Goal: Task Accomplishment & Management: Complete application form

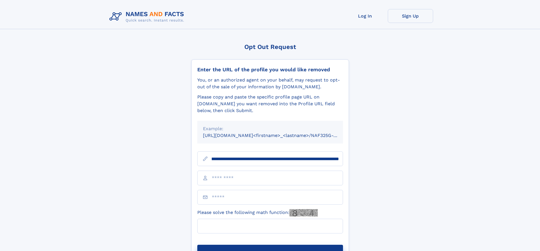
scroll to position [0, 63]
type input "**********"
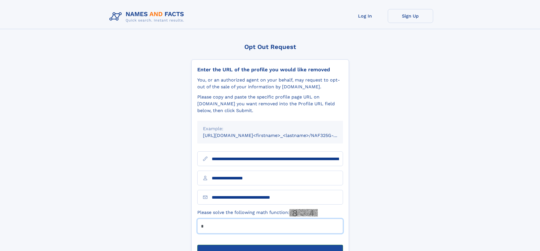
type input "*"
click at [270, 245] on button "Submit Opt Out Request" at bounding box center [270, 254] width 146 height 18
